Goal: Task Accomplishment & Management: Manage account settings

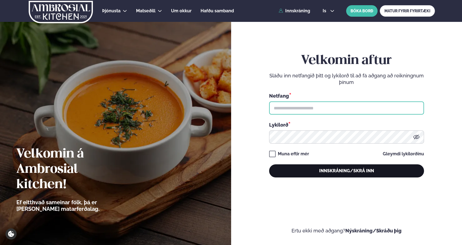
type input "**********"
click at [397, 170] on button "Innskráning/Skrá inn" at bounding box center [346, 170] width 155 height 13
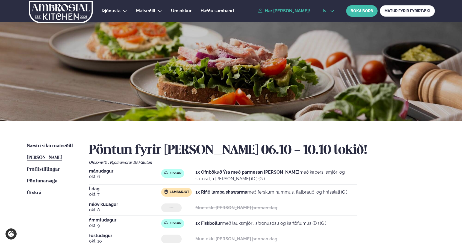
click at [332, 11] on icon at bounding box center [332, 11] width 4 height 4
click at [324, 21] on link "en" at bounding box center [328, 20] width 20 height 11
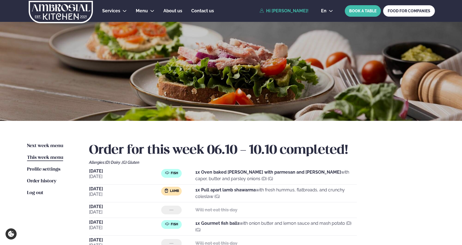
drag, startPoint x: 195, startPoint y: 189, endPoint x: 222, endPoint y: 196, distance: 27.6
click at [222, 196] on div "Lamb 1x Pull apart lamb shawarma with fresh hummus, flatbreads, and crunchy col…" at bounding box center [259, 193] width 196 height 13
copy div "1x Pull apart lamb shawarma with fresh hummus, flatbreads, and crunchy coleslaw…"
